Goal: Task Accomplishment & Management: Manage account settings

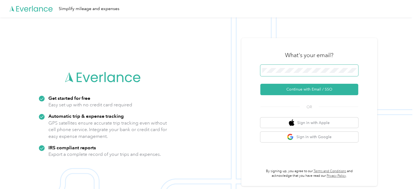
click at [311, 66] on span at bounding box center [309, 70] width 98 height 11
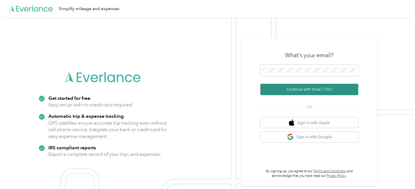
click at [280, 90] on button "Continue with Email / SSO" at bounding box center [309, 89] width 98 height 11
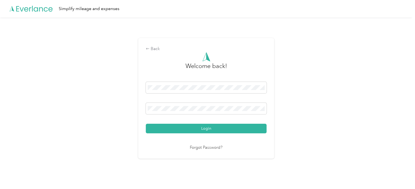
click at [146, 124] on button "Login" at bounding box center [206, 129] width 121 height 10
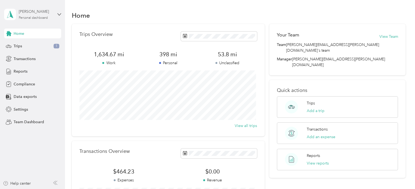
click at [34, 14] on div "[PERSON_NAME]" at bounding box center [36, 12] width 34 height 6
click at [27, 47] on div "Team dashboard Personal dashboard Log out" at bounding box center [92, 57] width 168 height 34
click at [31, 12] on div "[PERSON_NAME]" at bounding box center [36, 12] width 34 height 6
click at [25, 43] on div "Team dashboard" at bounding box center [23, 45] width 29 height 6
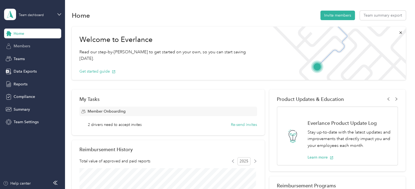
click at [19, 46] on span "Members" at bounding box center [22, 46] width 17 height 6
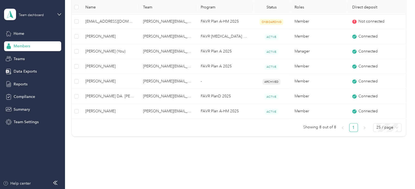
scroll to position [163, 0]
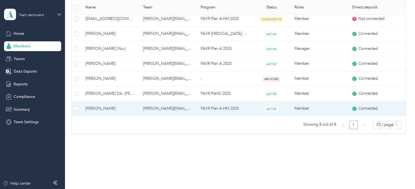
click at [98, 108] on span "[PERSON_NAME]" at bounding box center [109, 108] width 49 height 6
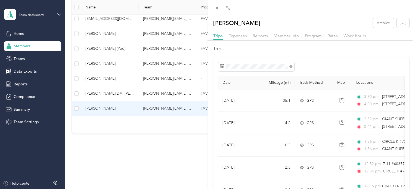
click at [229, 10] on icon at bounding box center [229, 9] width 2 height 2
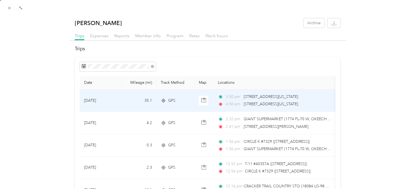
click at [280, 105] on span "[STREET_ADDRESS][US_STATE]" at bounding box center [271, 104] width 54 height 5
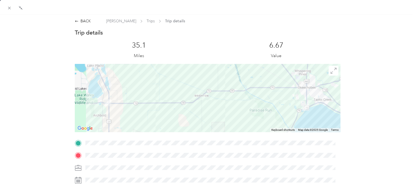
click at [142, 152] on span at bounding box center [211, 155] width 256 height 9
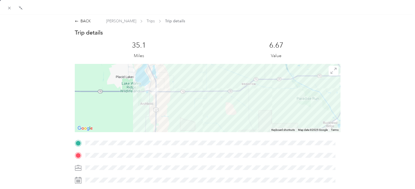
drag, startPoint x: 116, startPoint y: 102, endPoint x: 163, endPoint y: 90, distance: 48.9
click at [163, 90] on div at bounding box center [207, 98] width 265 height 68
click at [76, 21] on icon at bounding box center [77, 21] width 4 height 4
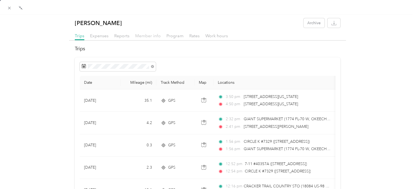
click at [141, 36] on span "Member info" at bounding box center [148, 35] width 26 height 5
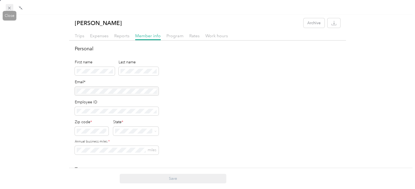
click at [8, 8] on icon at bounding box center [9, 8] width 5 height 5
